Goal: Check status

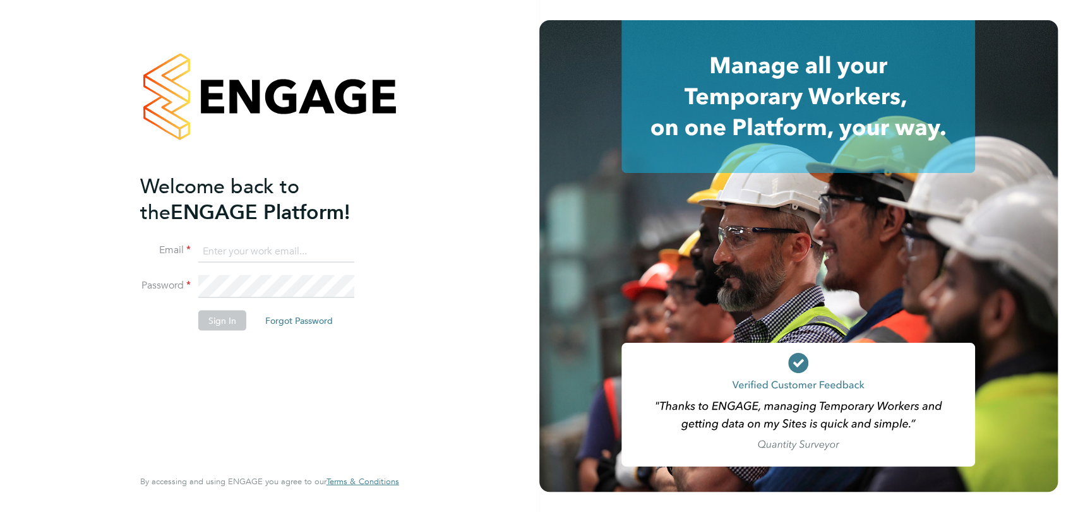
type input "scott.mcglynn@randstad.co.uk"
click at [208, 318] on button "Sign In" at bounding box center [222, 320] width 48 height 20
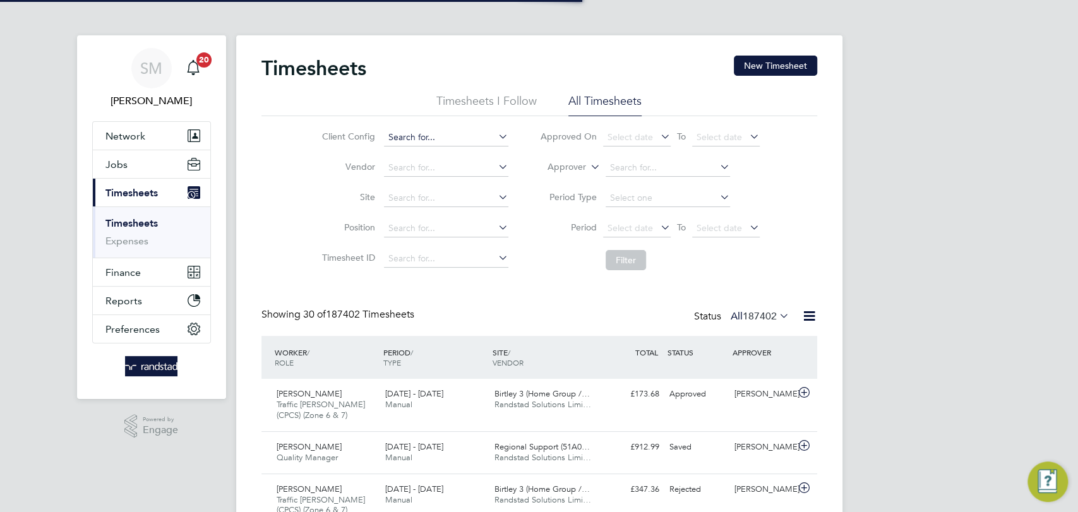
click at [397, 131] on input at bounding box center [446, 138] width 124 height 18
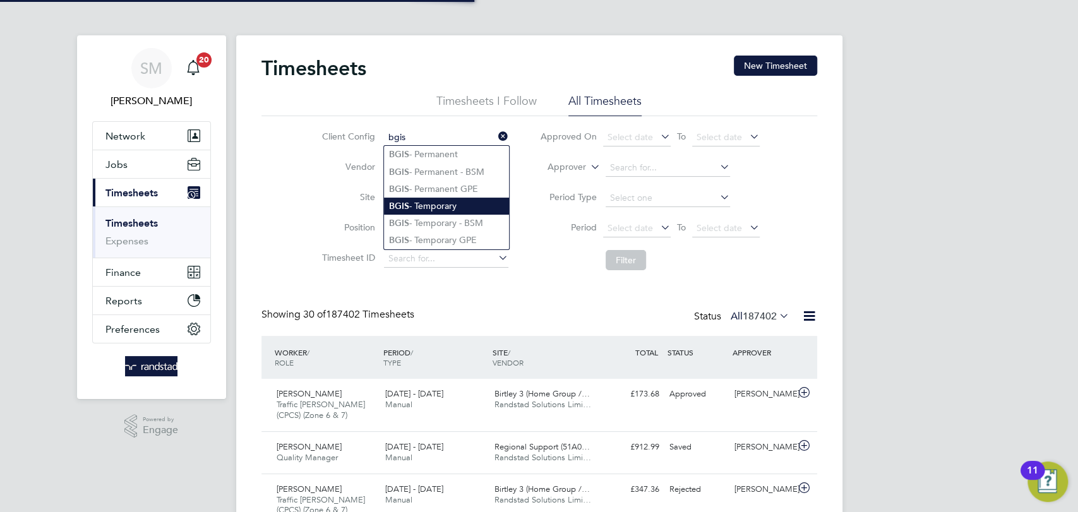
click at [428, 200] on li "BGIS - Temporary" at bounding box center [446, 206] width 125 height 17
type input "BGIS - Temporary"
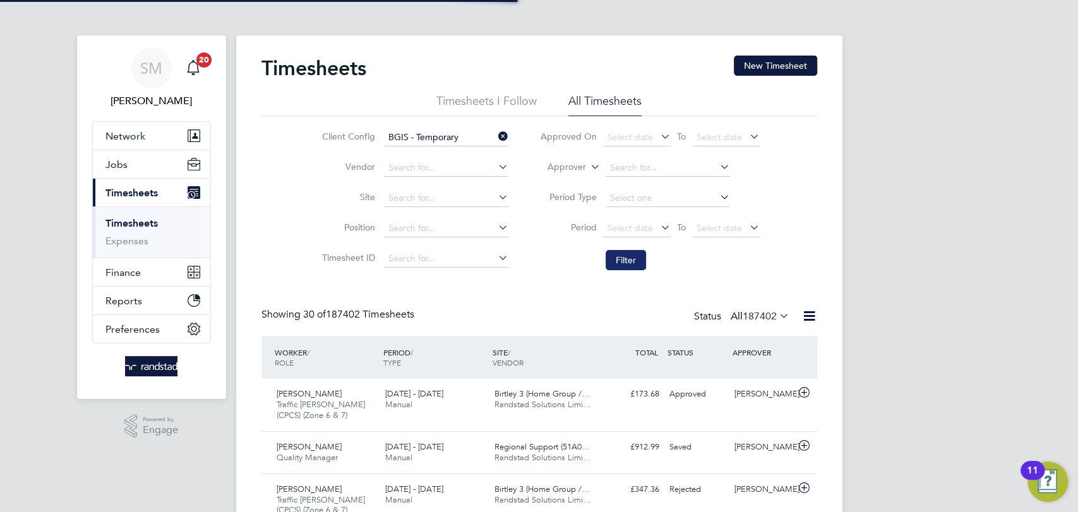
click at [618, 256] on button "Filter" at bounding box center [626, 260] width 40 height 20
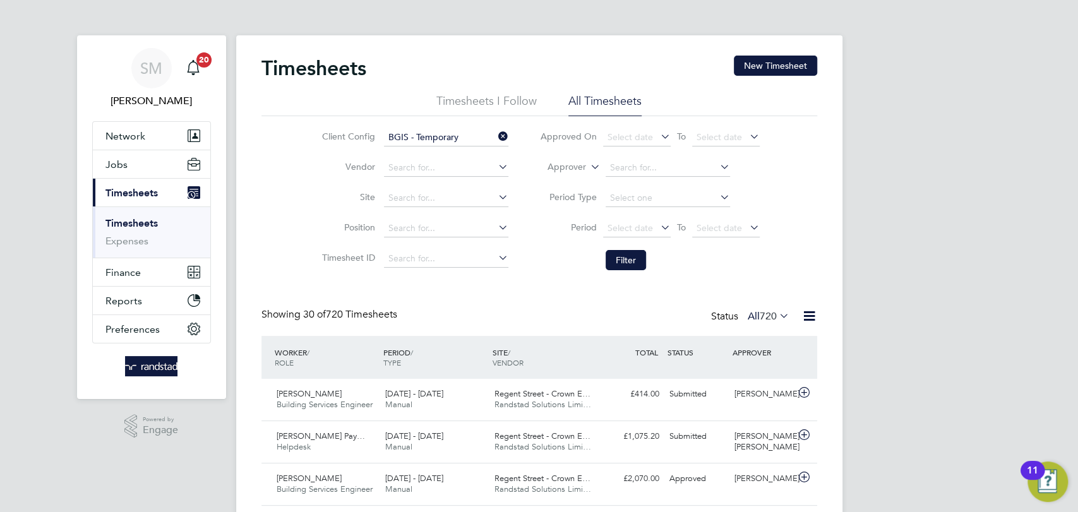
drag, startPoint x: 624, startPoint y: 258, endPoint x: 585, endPoint y: 246, distance: 41.7
click at [624, 258] on button "Filter" at bounding box center [626, 260] width 40 height 20
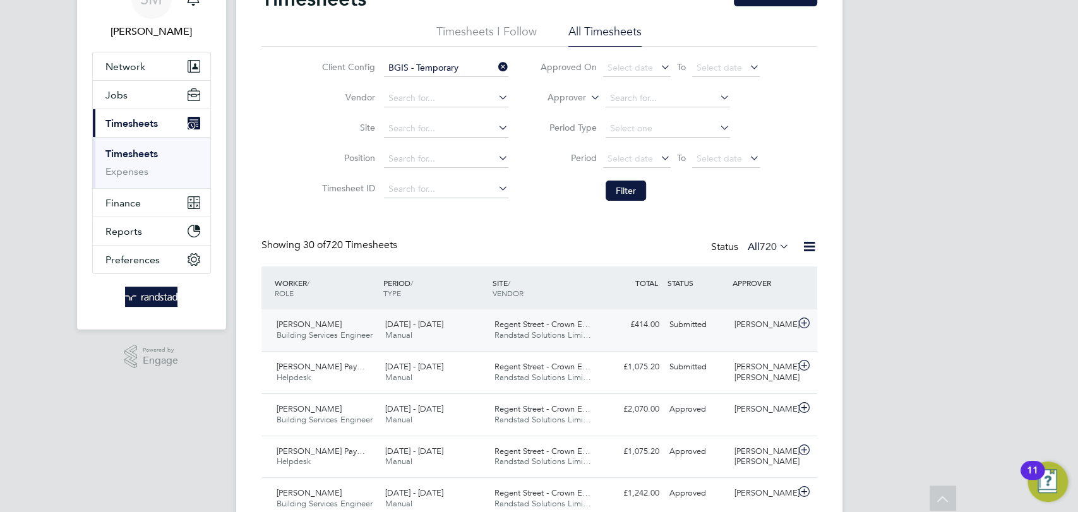
click at [608, 327] on div "£414.00 Submitted" at bounding box center [632, 324] width 66 height 21
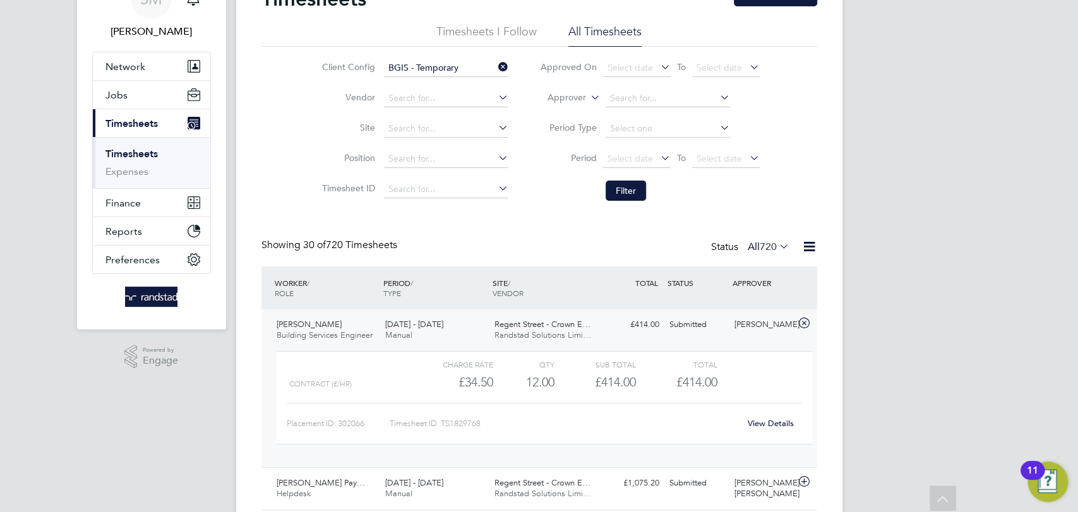
click at [609, 325] on div "£414.00 Submitted" at bounding box center [632, 324] width 66 height 21
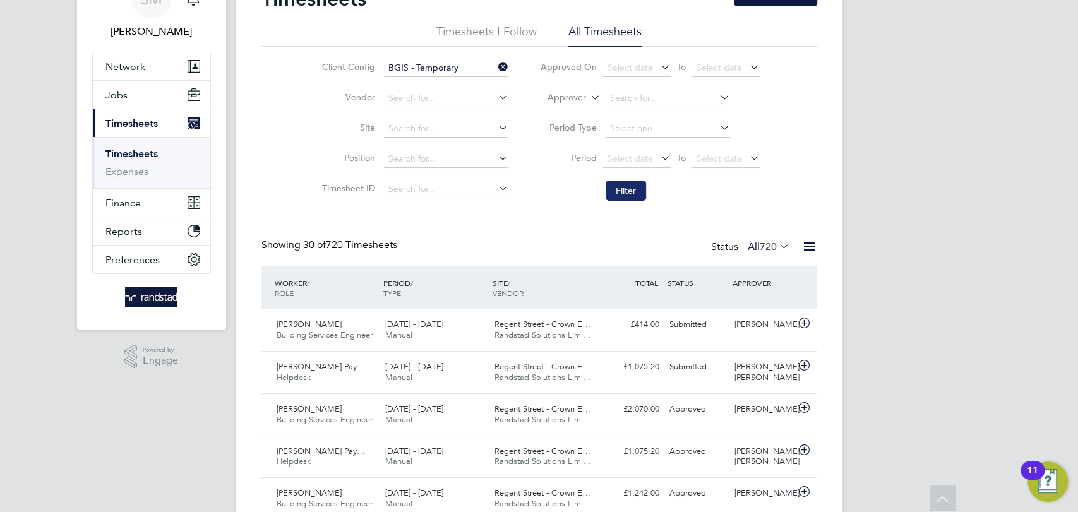
click at [629, 193] on button "Filter" at bounding box center [626, 191] width 40 height 20
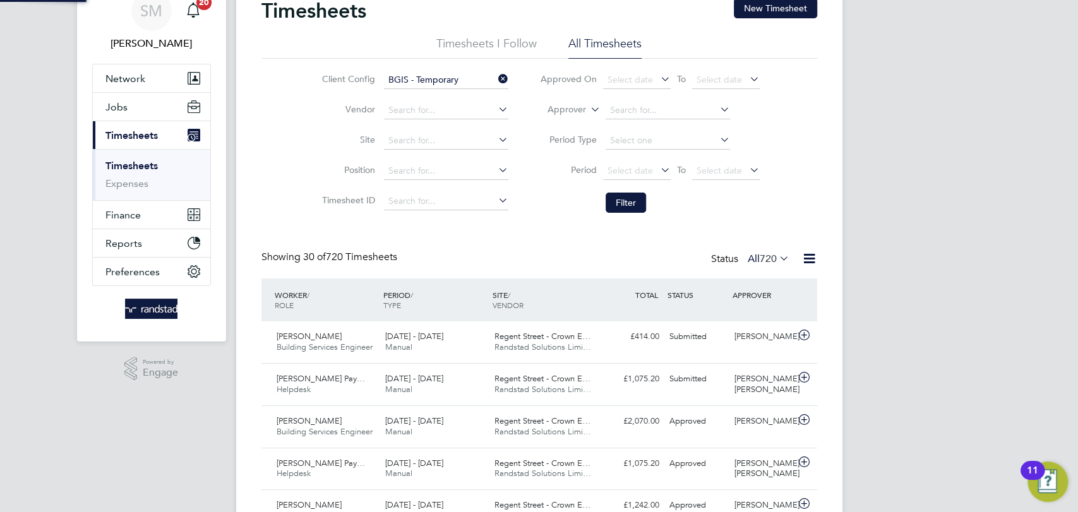
scroll to position [6, 6]
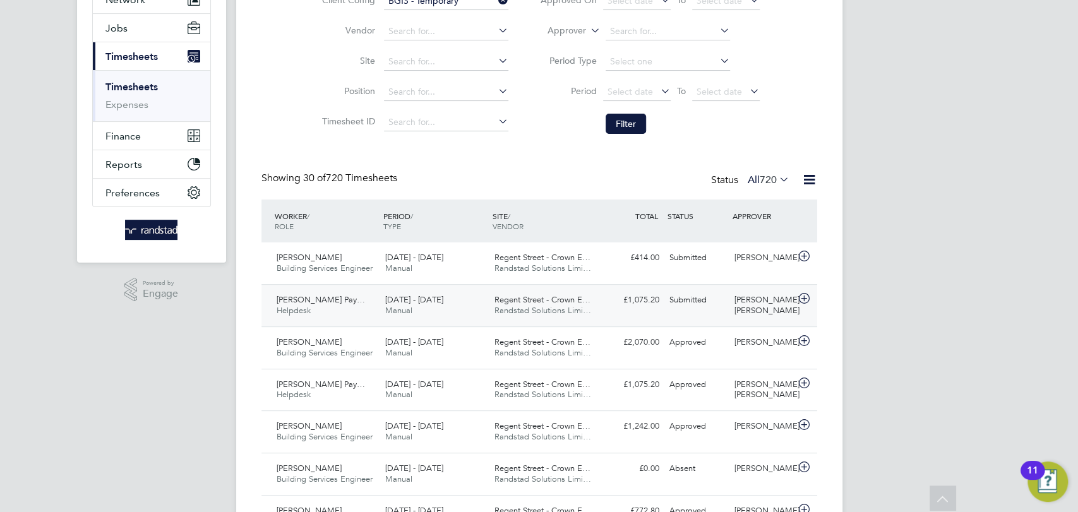
click at [577, 318] on div "Regent Street - Crown E… Randstad Solutions Limi…" at bounding box center [543, 306] width 109 height 32
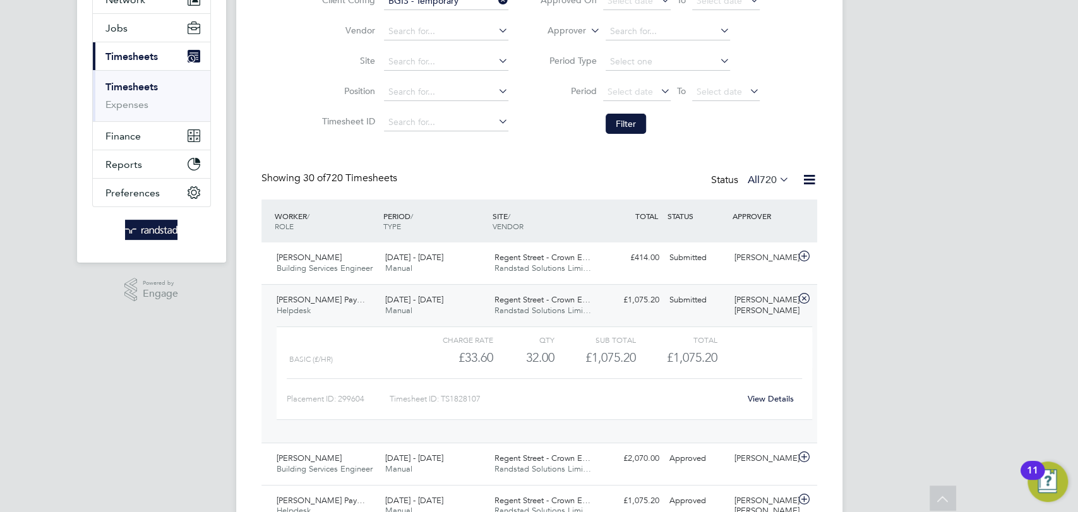
click at [762, 395] on link "View Details" at bounding box center [771, 398] width 46 height 11
click at [628, 117] on button "Filter" at bounding box center [626, 124] width 40 height 20
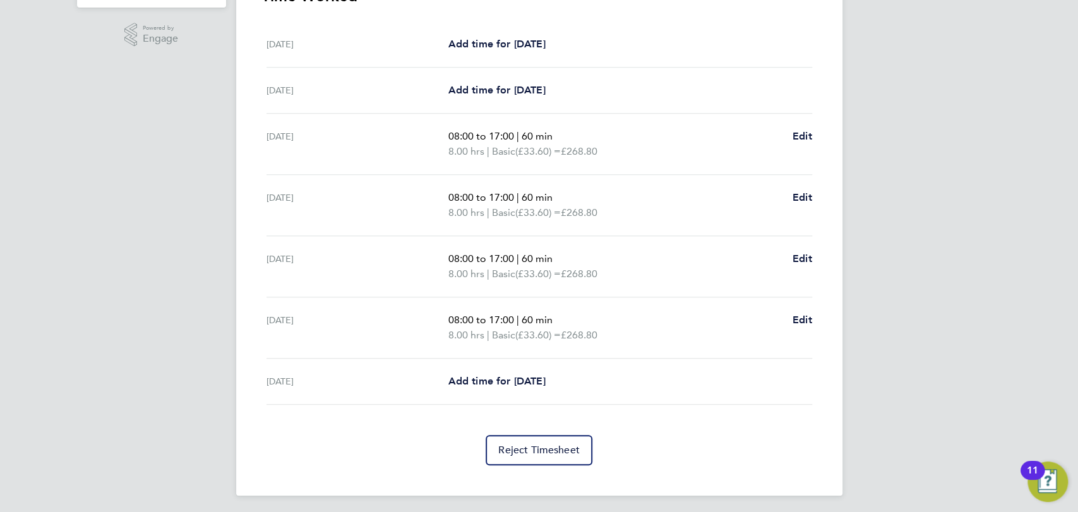
scroll to position [394, 0]
